Goal: Communication & Community: Answer question/provide support

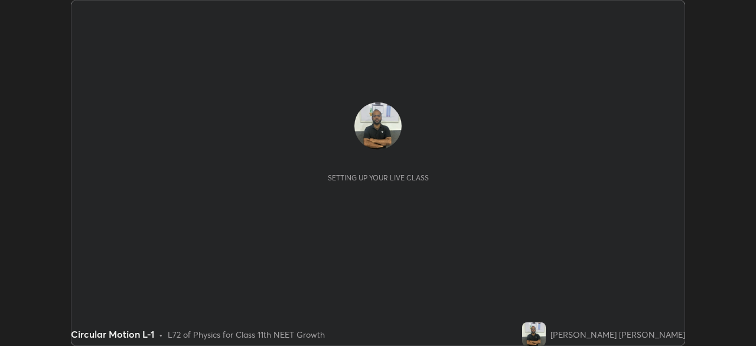
scroll to position [346, 755]
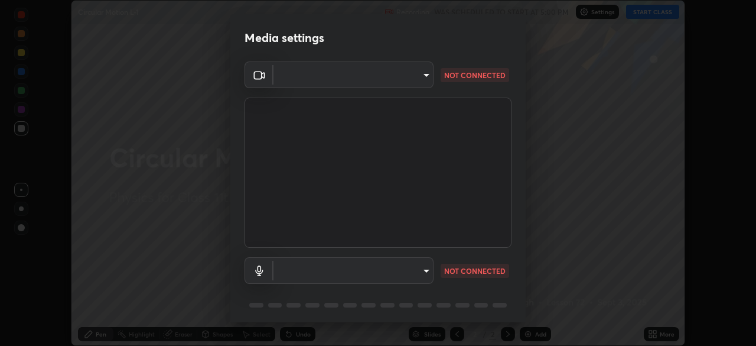
type input "e68af464f7f9ec2662c8dd58f0462b2d9bd4a3adfc91c634b4d9ed550f7d79d6"
type input "communications"
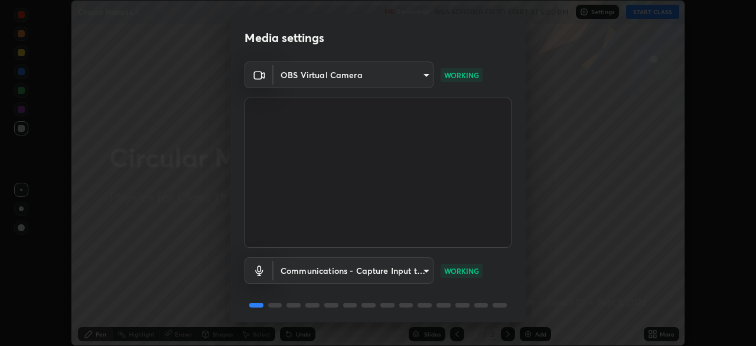
scroll to position [42, 0]
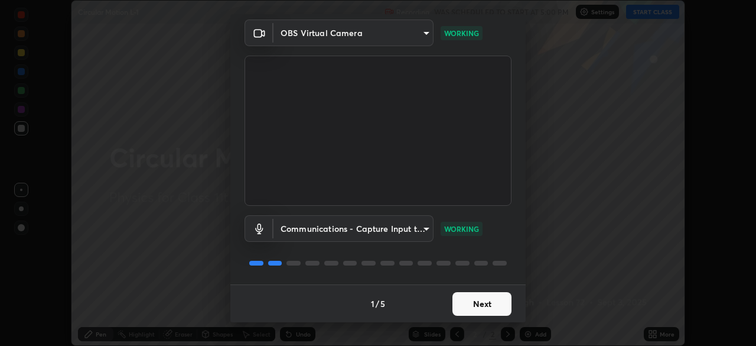
click at [461, 304] on button "Next" at bounding box center [481, 304] width 59 height 24
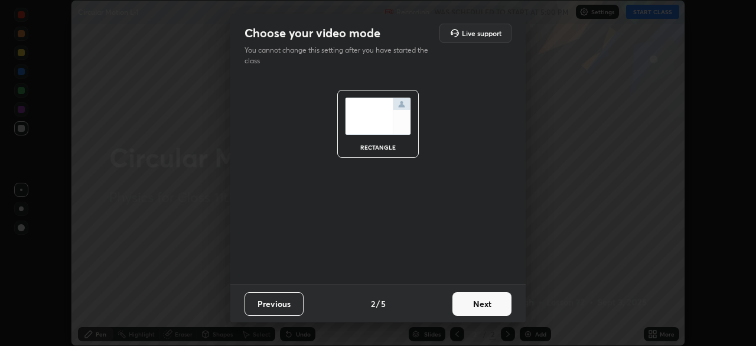
scroll to position [0, 0]
click at [465, 299] on button "Next" at bounding box center [481, 304] width 59 height 24
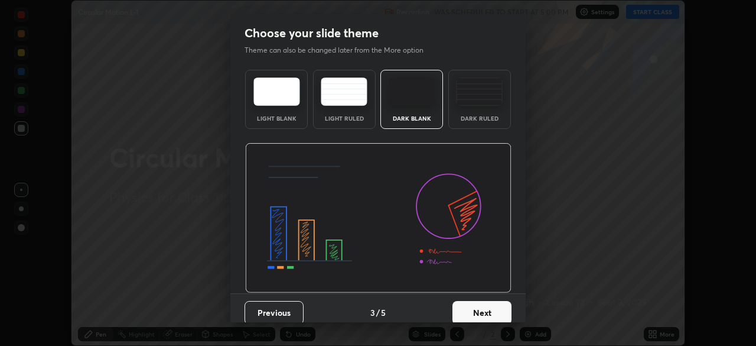
click at [465, 304] on button "Next" at bounding box center [481, 313] width 59 height 24
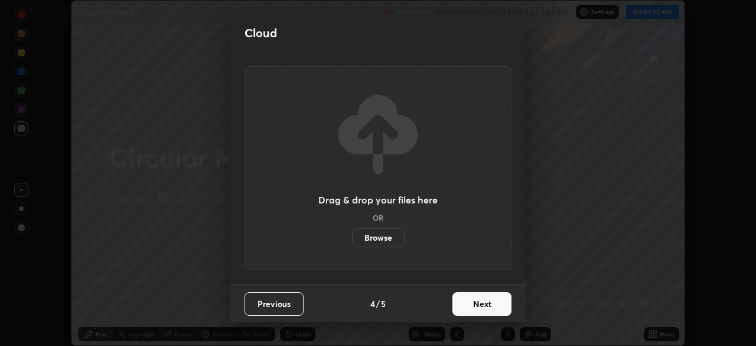
click at [465, 307] on button "Next" at bounding box center [481, 304] width 59 height 24
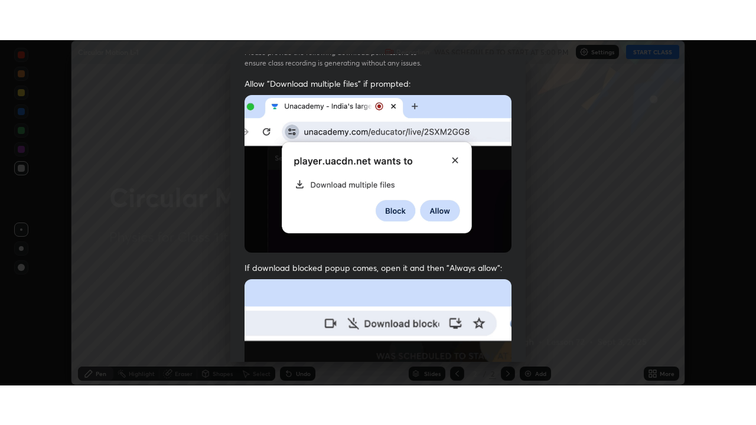
scroll to position [283, 0]
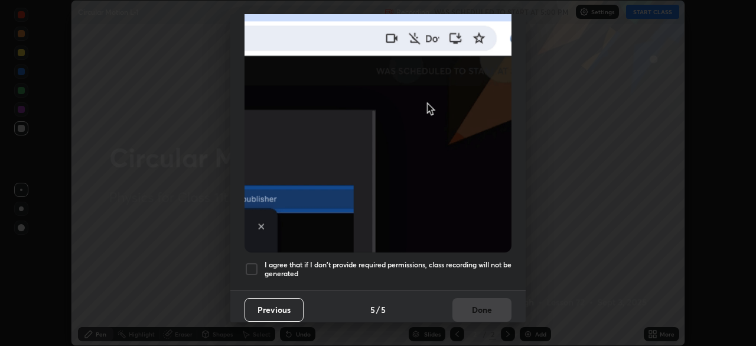
click at [254, 262] on div at bounding box center [252, 269] width 14 height 14
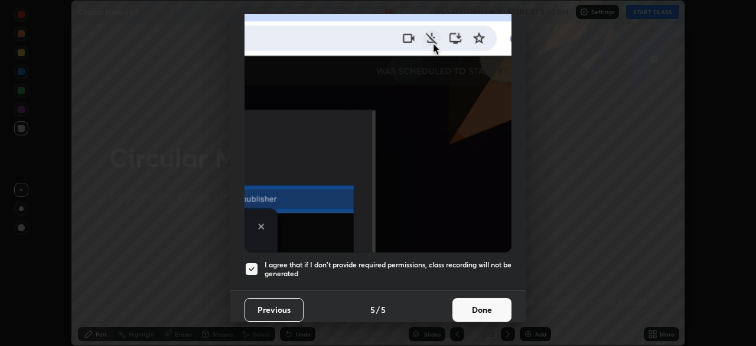
click at [473, 301] on button "Done" at bounding box center [481, 310] width 59 height 24
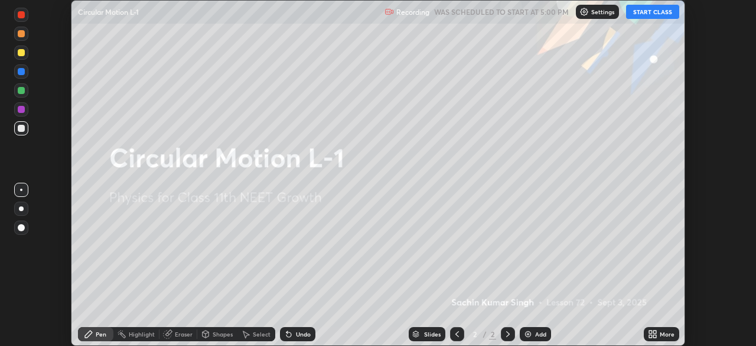
click at [650, 335] on icon at bounding box center [650, 335] width 3 height 3
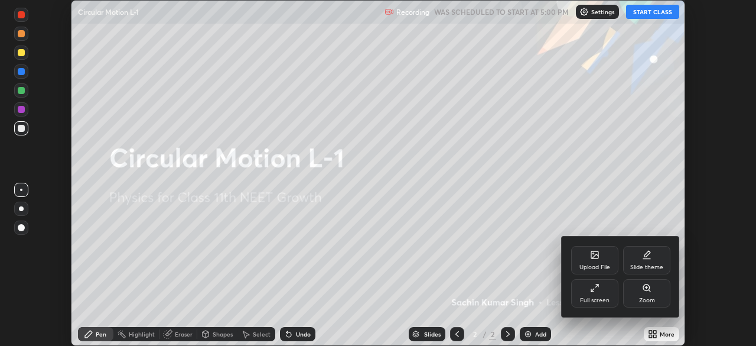
click at [596, 295] on div "Full screen" at bounding box center [594, 293] width 47 height 28
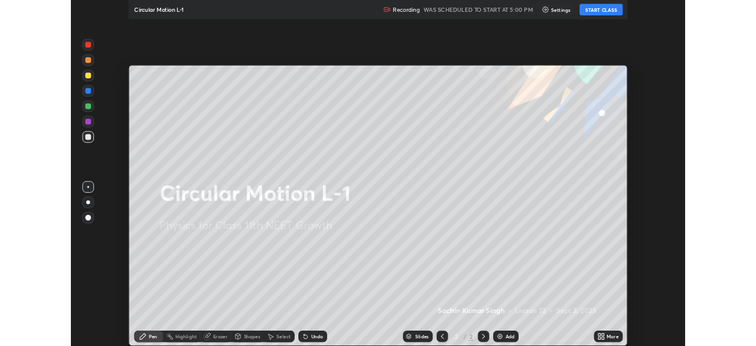
scroll to position [425, 756]
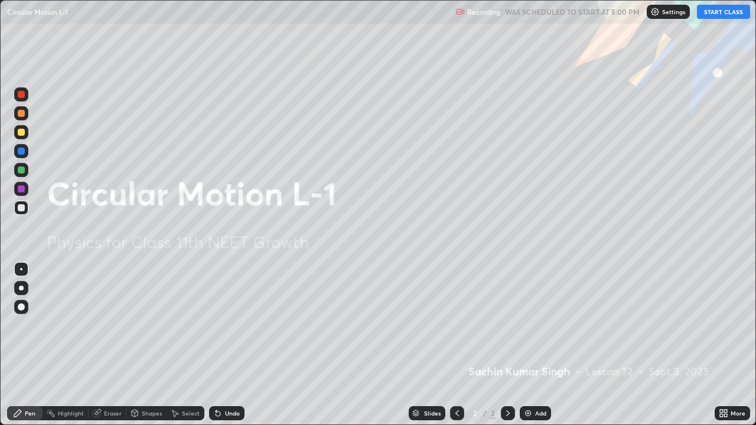
click at [716, 14] on button "START CLASS" at bounding box center [723, 12] width 53 height 14
click at [529, 345] on div "Add" at bounding box center [535, 413] width 31 height 14
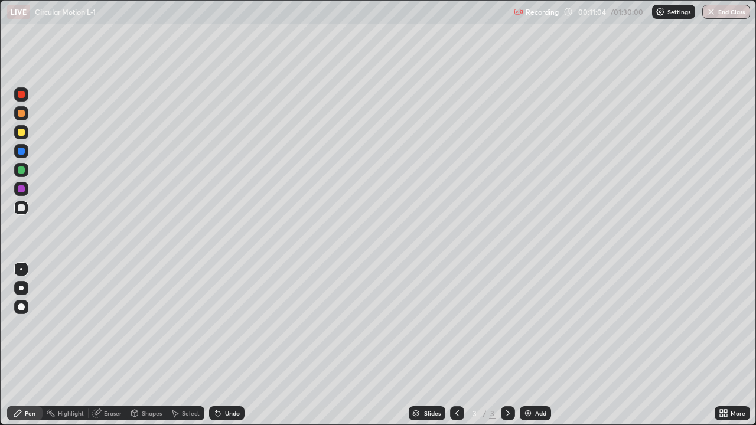
click at [122, 345] on div "Eraser" at bounding box center [108, 413] width 38 height 14
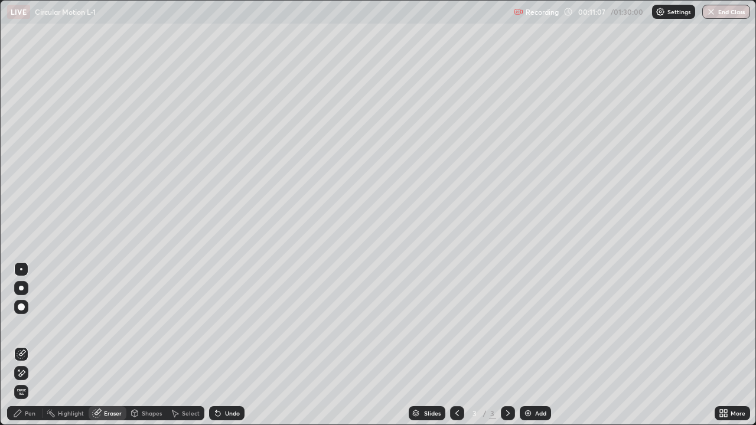
click at [34, 345] on div "Pen" at bounding box center [30, 413] width 11 height 6
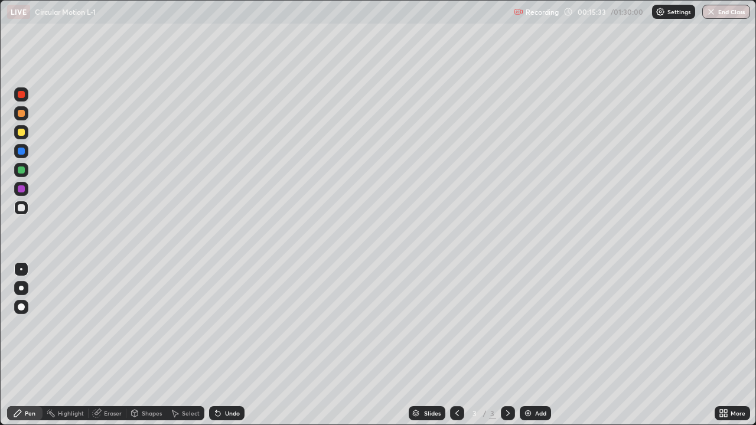
click at [528, 345] on img at bounding box center [527, 413] width 9 height 9
click at [113, 345] on div "Eraser" at bounding box center [113, 413] width 18 height 6
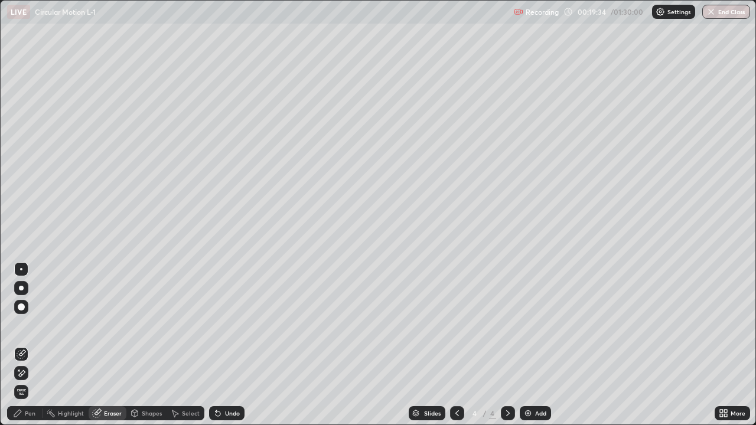
click at [30, 345] on div "Pen" at bounding box center [30, 413] width 11 height 6
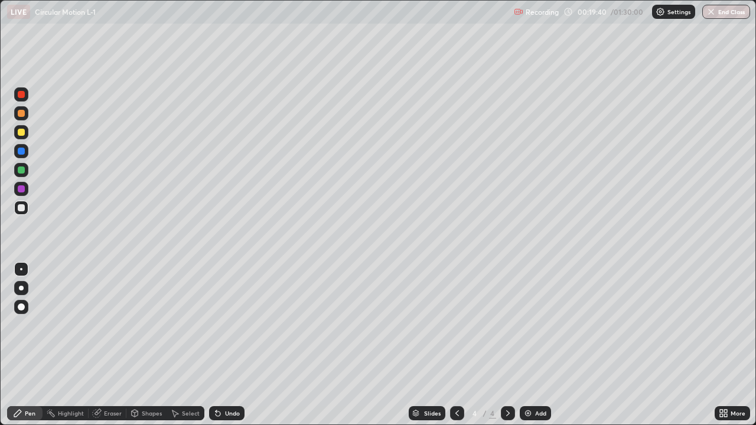
click at [110, 345] on div "Eraser" at bounding box center [113, 413] width 18 height 6
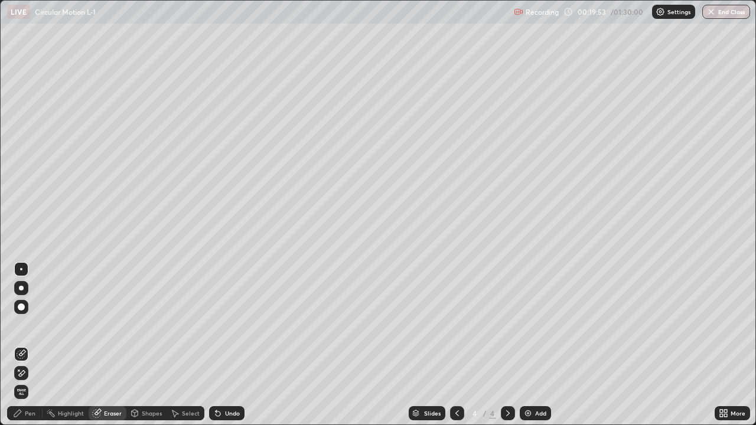
click at [30, 345] on div "Pen" at bounding box center [30, 413] width 11 height 6
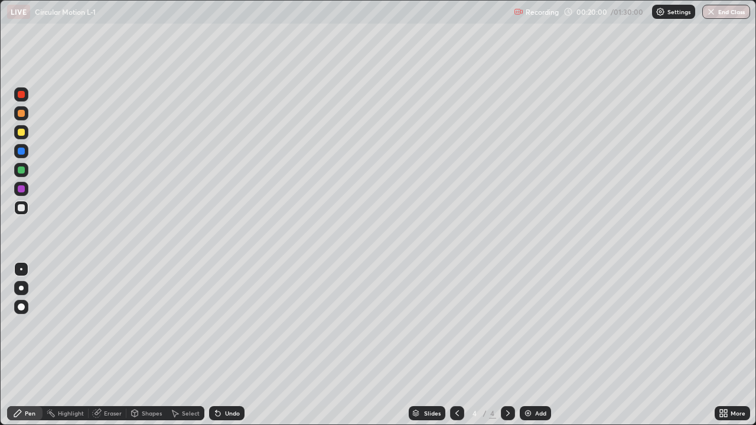
click at [112, 345] on div "Eraser" at bounding box center [113, 413] width 18 height 6
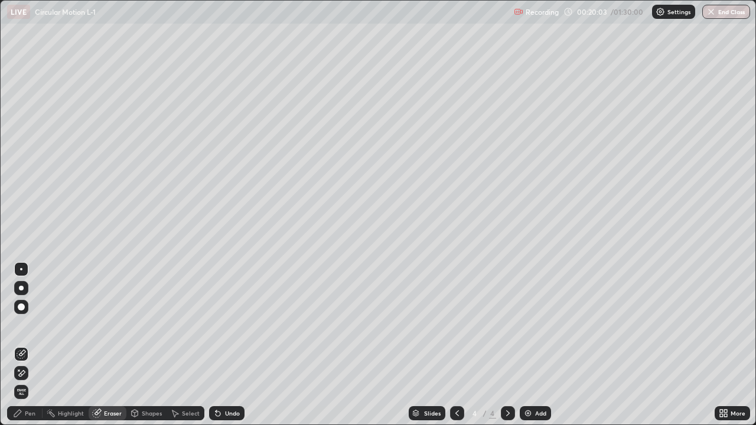
click at [28, 345] on div "Pen" at bounding box center [30, 413] width 11 height 6
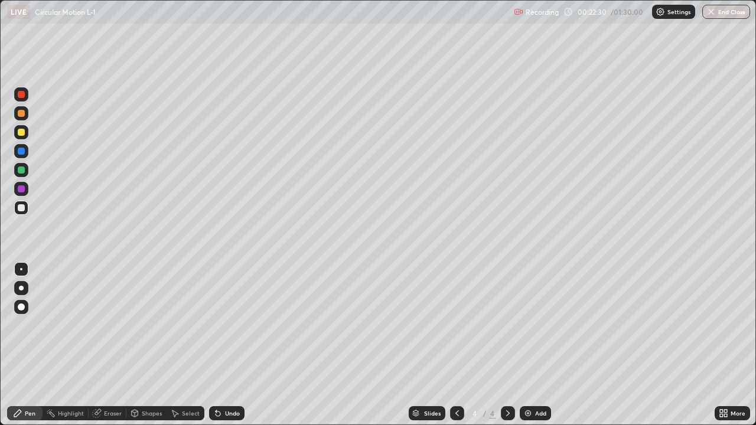
click at [529, 345] on img at bounding box center [527, 413] width 9 height 9
click at [24, 134] on div at bounding box center [21, 132] width 7 height 7
click at [525, 345] on img at bounding box center [527, 413] width 9 height 9
click at [117, 345] on div "Eraser" at bounding box center [113, 413] width 18 height 6
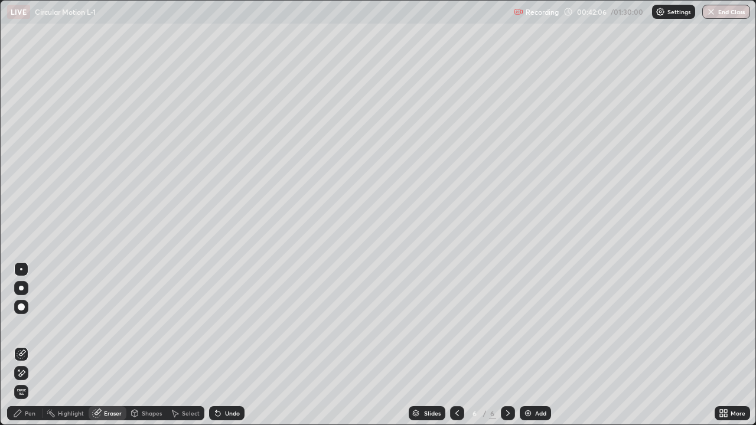
click at [34, 345] on div "Pen" at bounding box center [30, 413] width 11 height 6
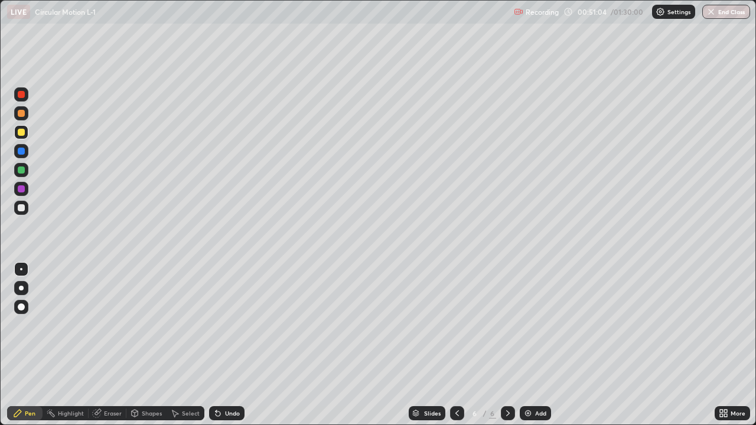
click at [530, 345] on img at bounding box center [527, 413] width 9 height 9
click at [118, 345] on div "Eraser" at bounding box center [113, 413] width 18 height 6
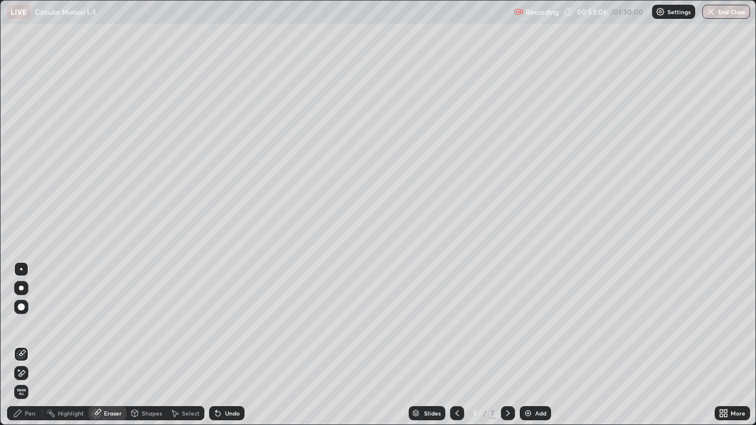
click at [32, 345] on div "Pen" at bounding box center [30, 413] width 11 height 6
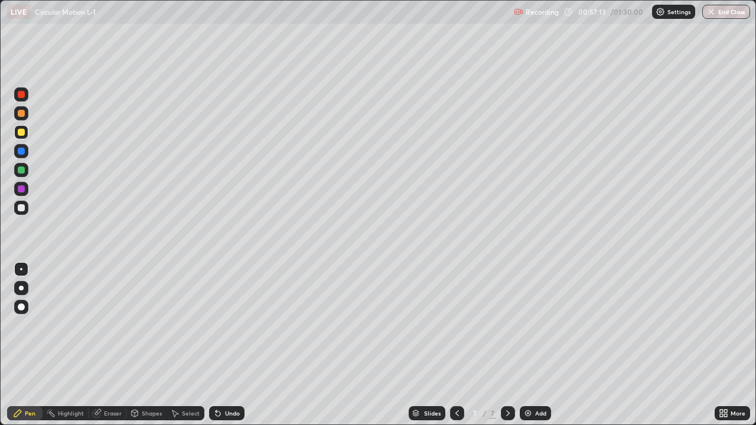
click at [529, 345] on img at bounding box center [527, 413] width 9 height 9
click at [526, 345] on img at bounding box center [527, 413] width 9 height 9
click at [113, 345] on div "Eraser" at bounding box center [113, 413] width 18 height 6
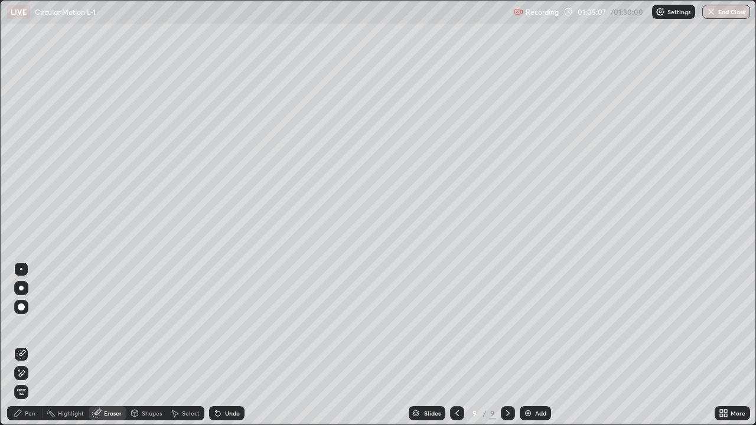
click at [33, 345] on div "Pen" at bounding box center [30, 413] width 11 height 6
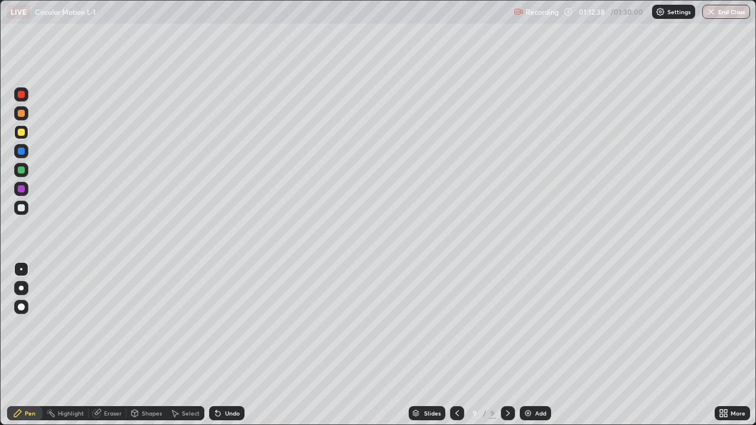
click at [530, 345] on img at bounding box center [527, 413] width 9 height 9
click at [119, 345] on div "Eraser" at bounding box center [113, 413] width 18 height 6
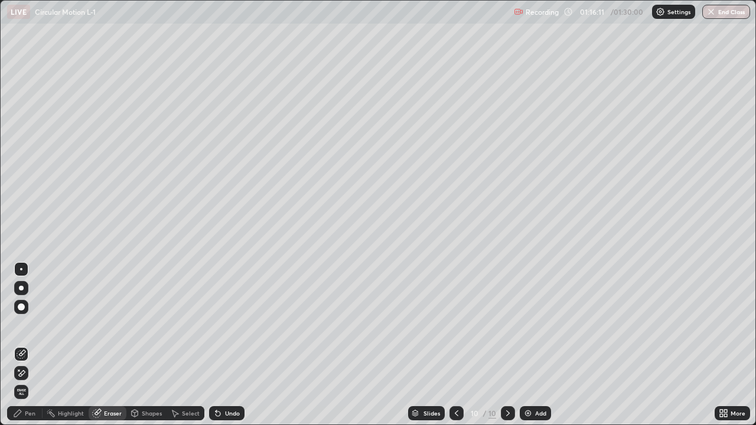
click at [32, 345] on div "Pen" at bounding box center [30, 413] width 11 height 6
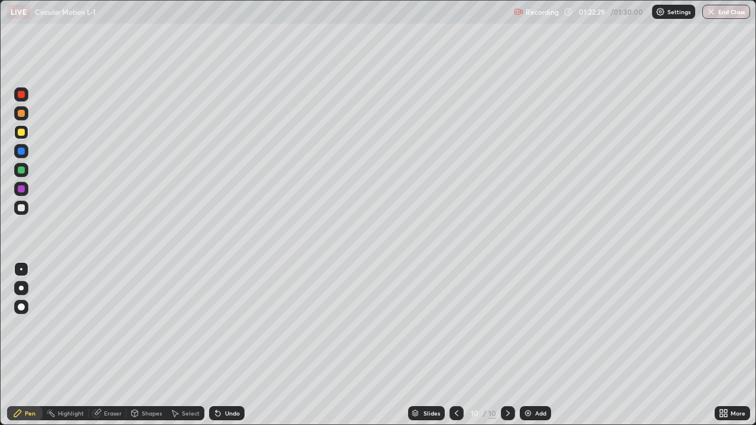
click at [728, 13] on button "End Class" at bounding box center [726, 12] width 48 height 14
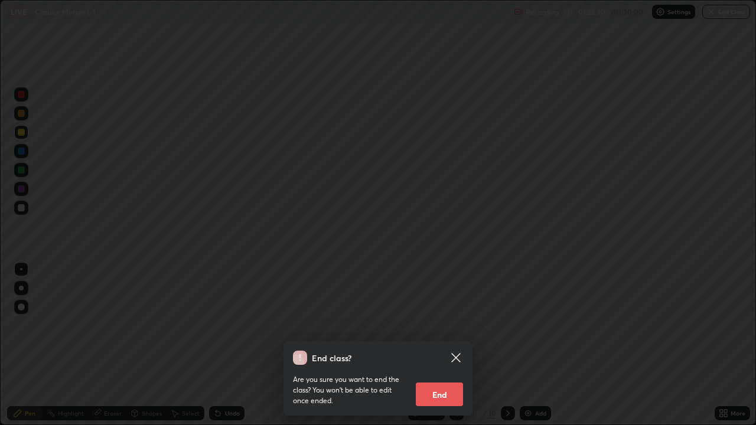
click at [443, 345] on button "End" at bounding box center [439, 395] width 47 height 24
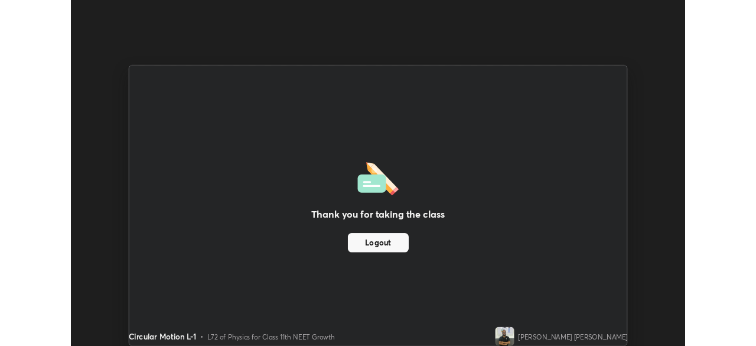
scroll to position [58716, 58306]
